Goal: Navigation & Orientation: Find specific page/section

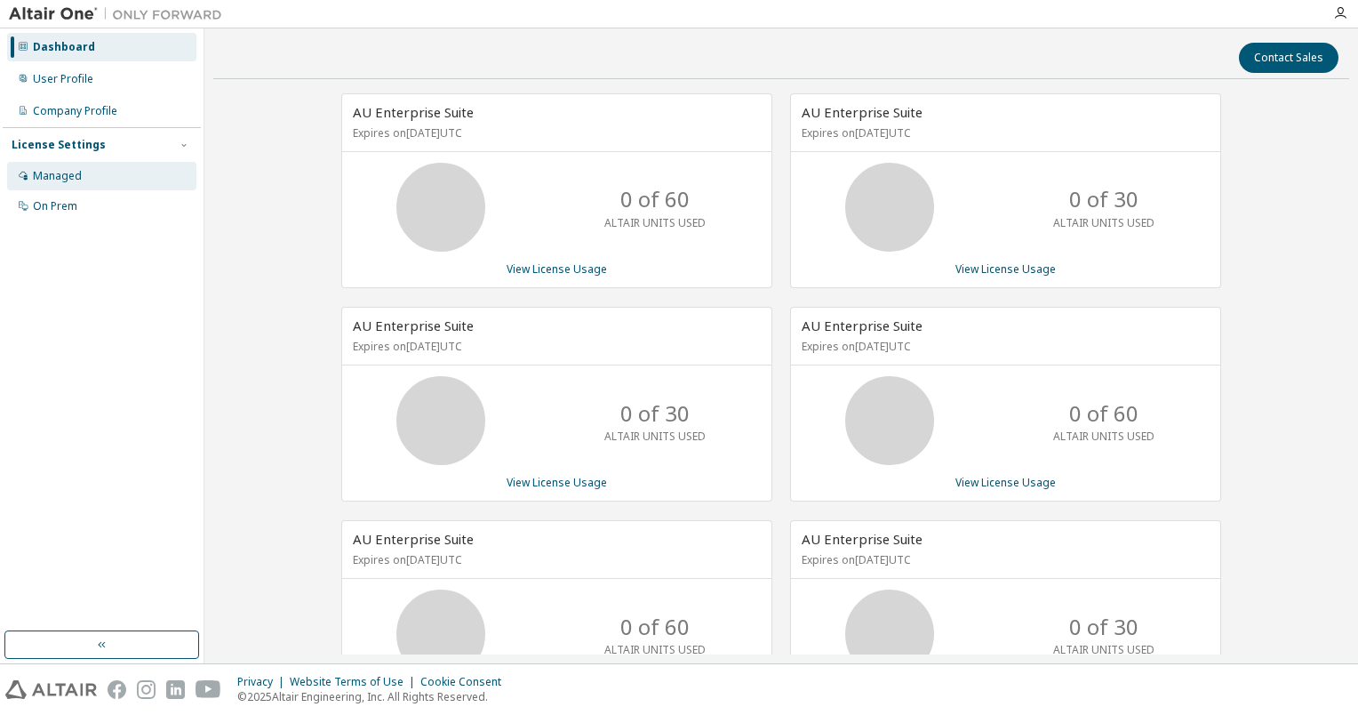
click at [45, 174] on div "Managed" at bounding box center [57, 176] width 49 height 14
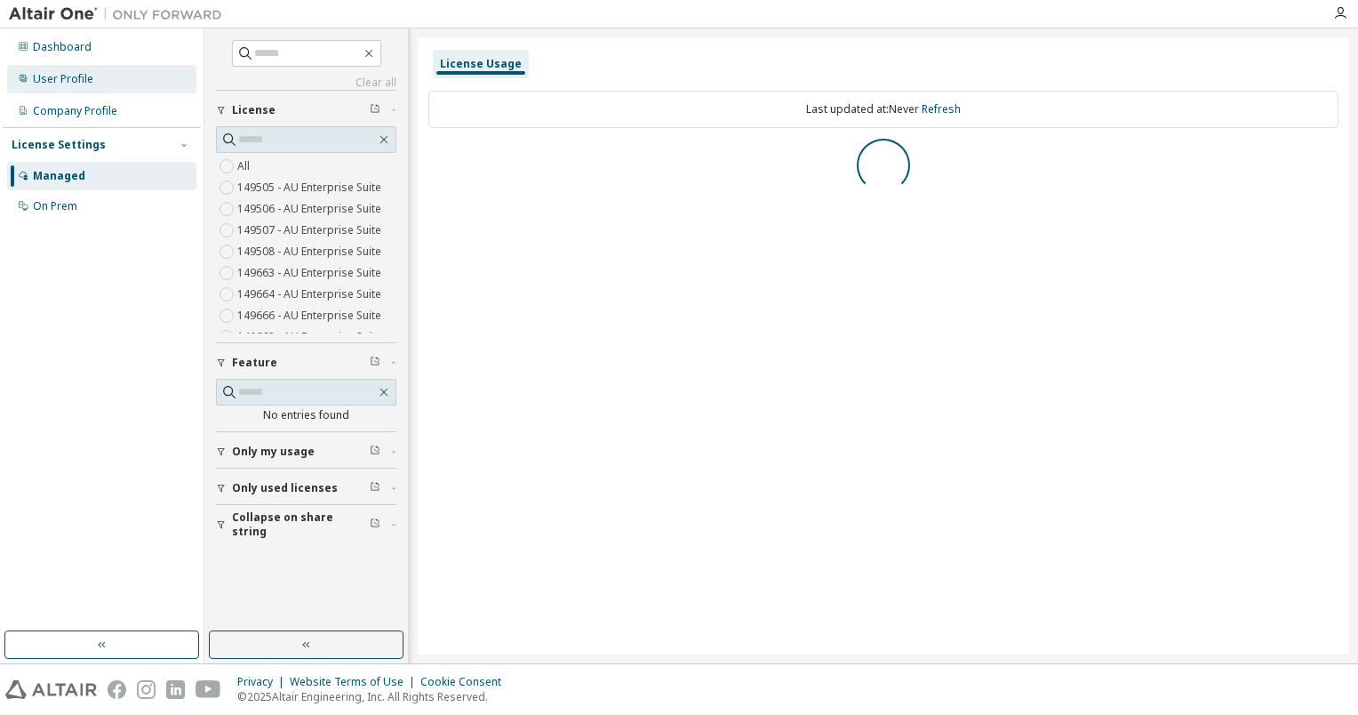
click at [68, 79] on div "User Profile" at bounding box center [63, 79] width 60 height 14
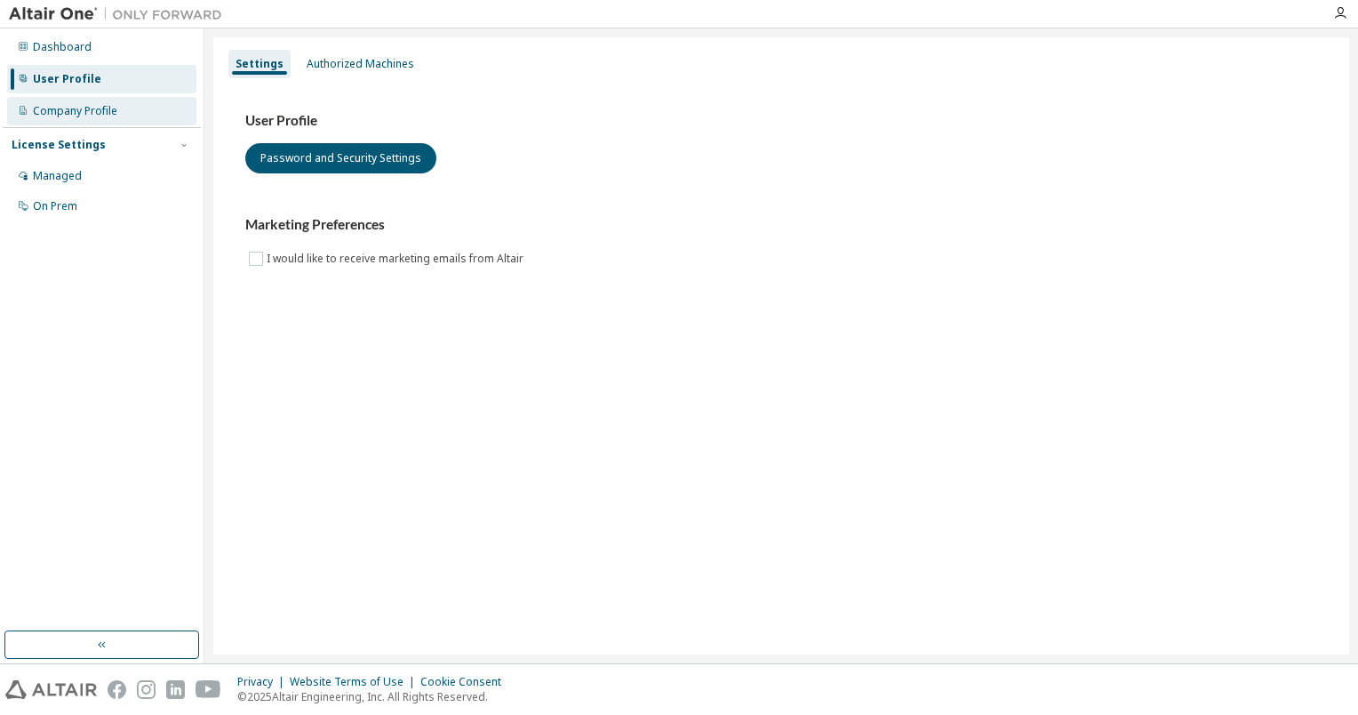
click at [44, 111] on div "Company Profile" at bounding box center [75, 111] width 84 height 14
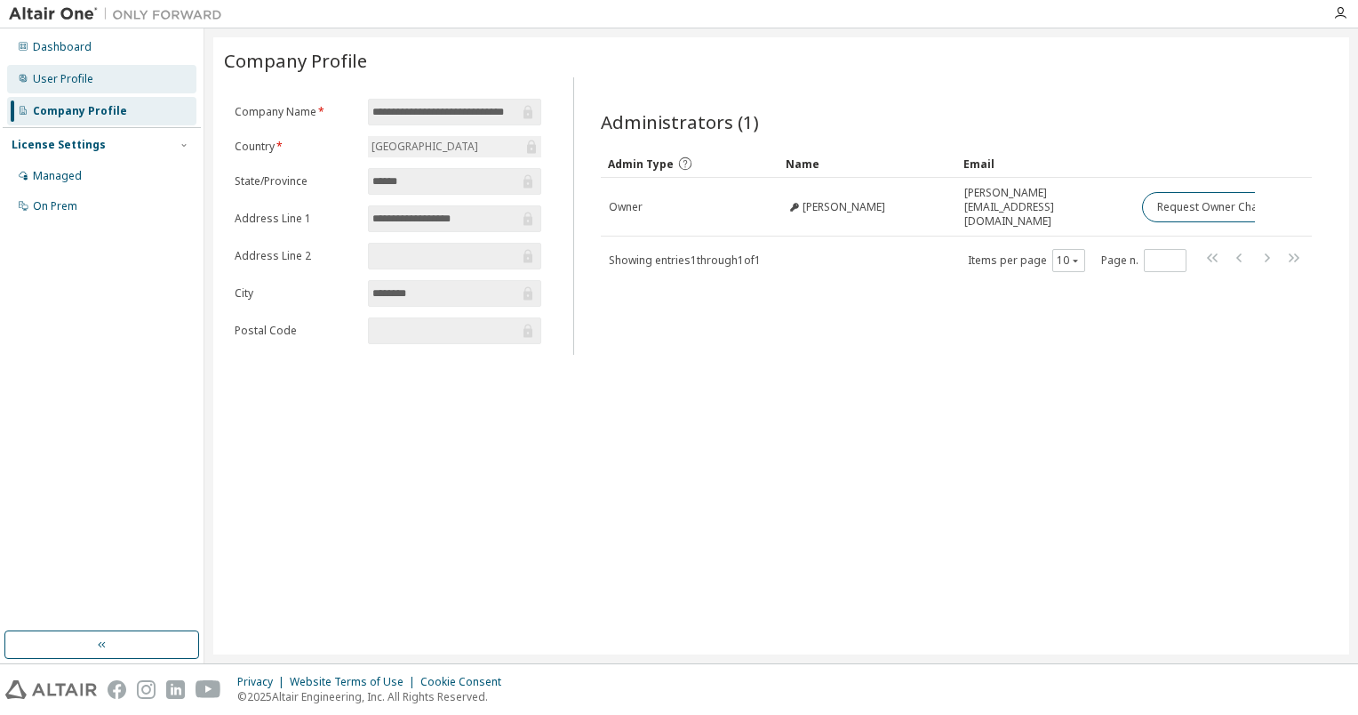
click at [70, 76] on div "User Profile" at bounding box center [63, 79] width 60 height 14
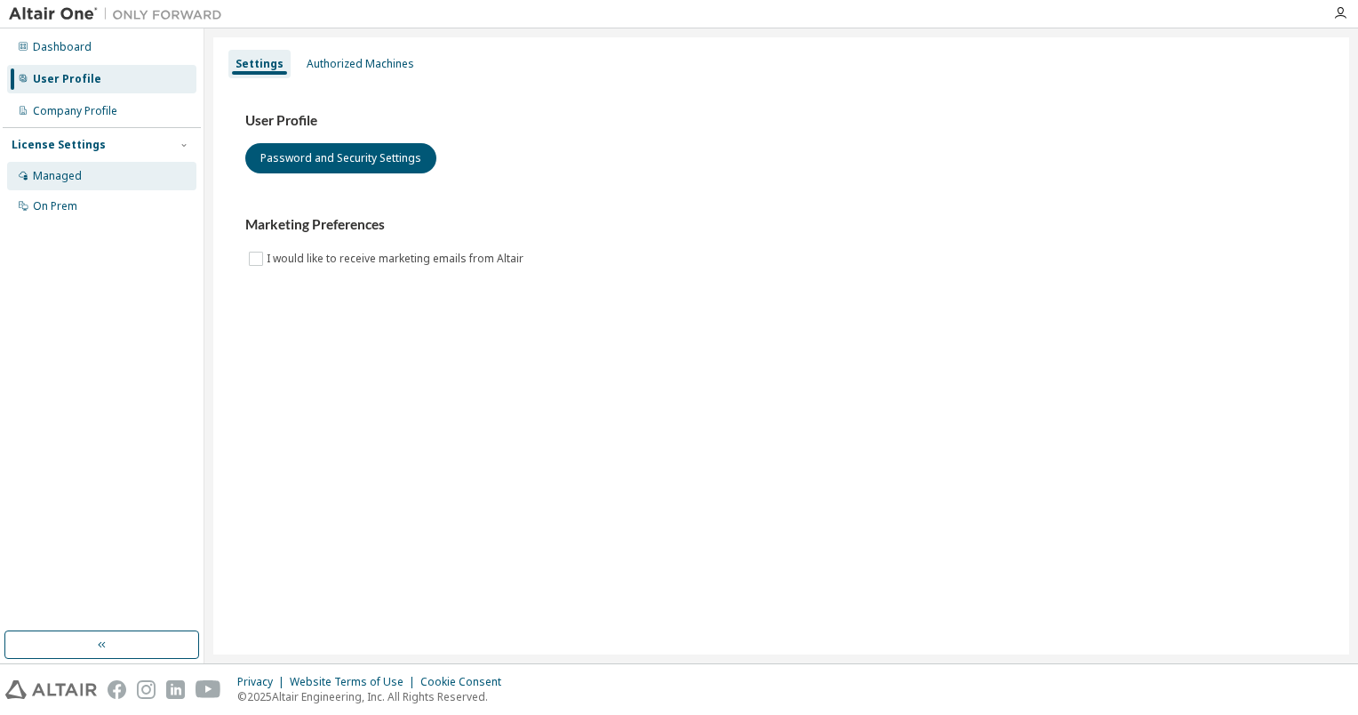
click at [46, 179] on div "Managed" at bounding box center [57, 176] width 49 height 14
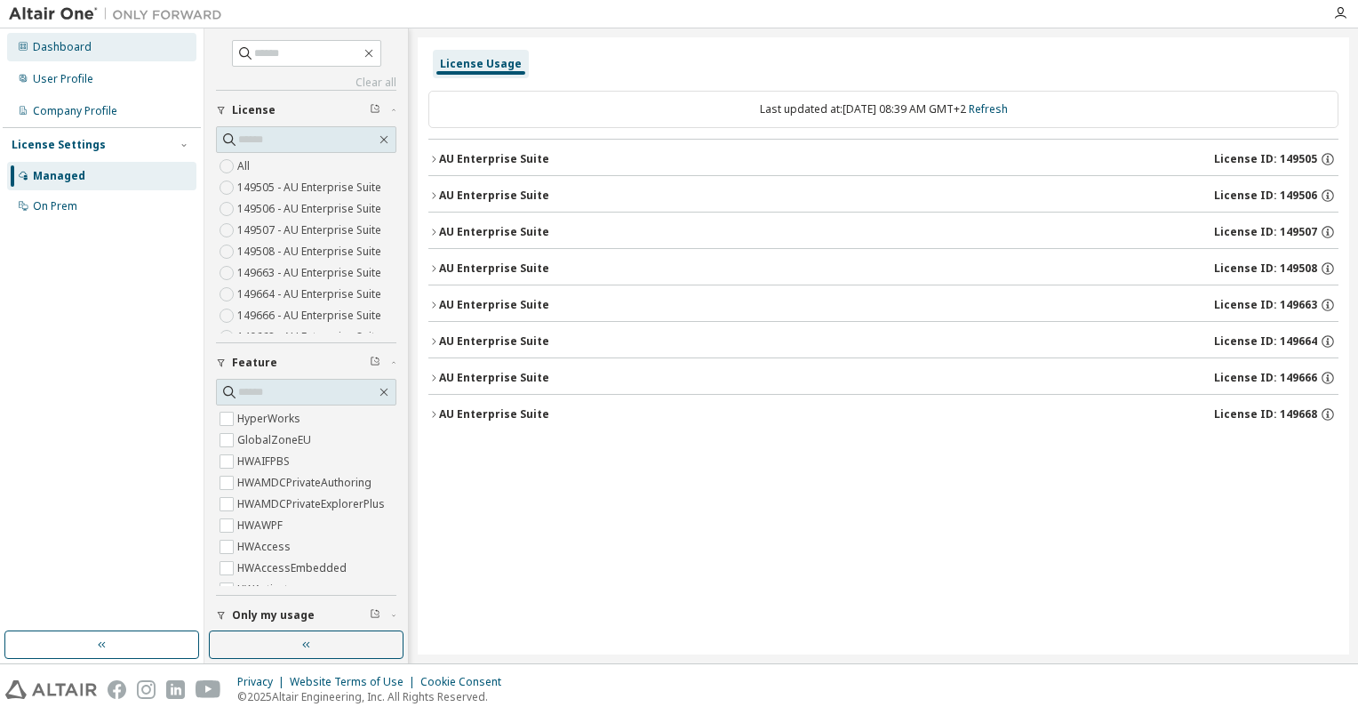
click at [50, 52] on div "Dashboard" at bounding box center [62, 47] width 59 height 14
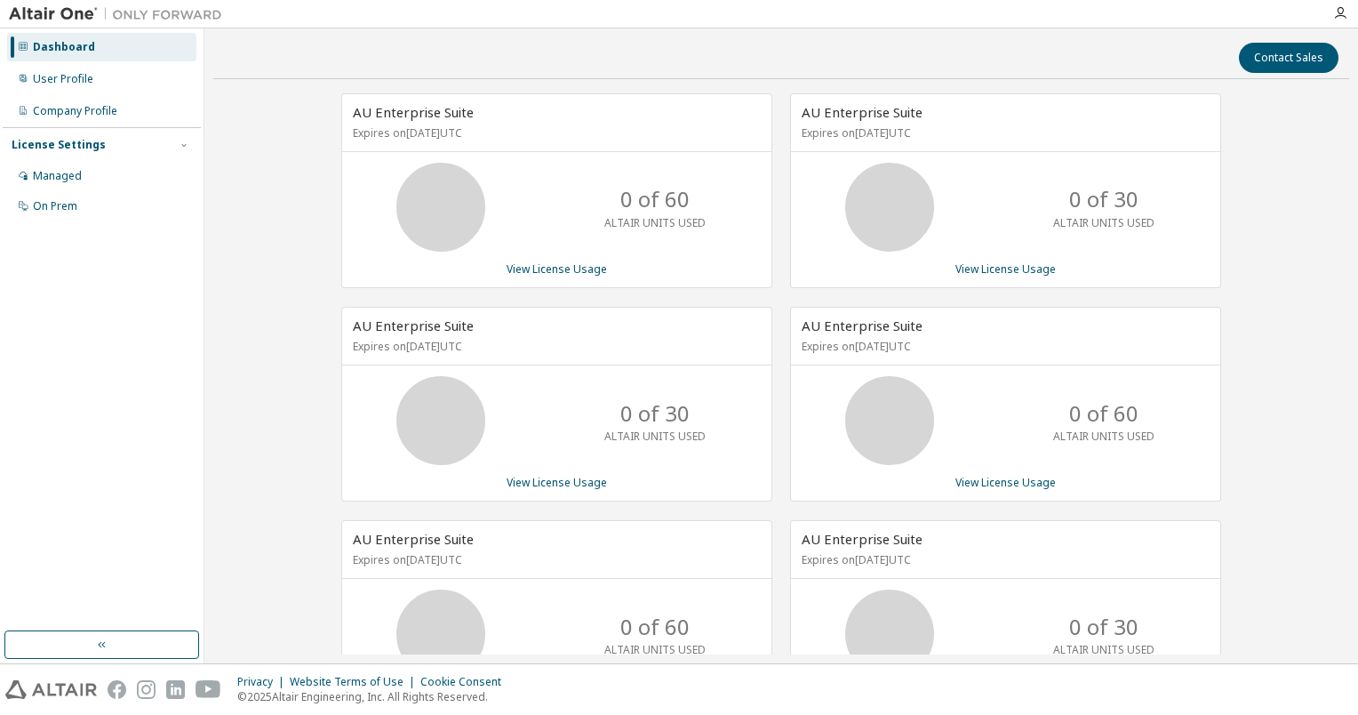
click at [309, 309] on div "AU Enterprise Suite Expires on September 12, 2025 UTC 0 of 60 ALTAIR UNITS USED…" at bounding box center [781, 520] width 1136 height 854
